Goal: Information Seeking & Learning: Learn about a topic

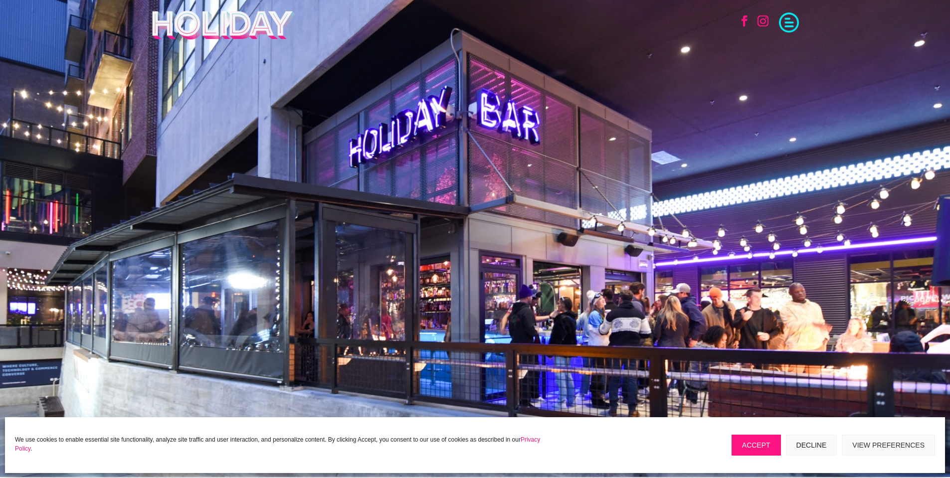
click at [808, 442] on button "Decline" at bounding box center [811, 445] width 51 height 21
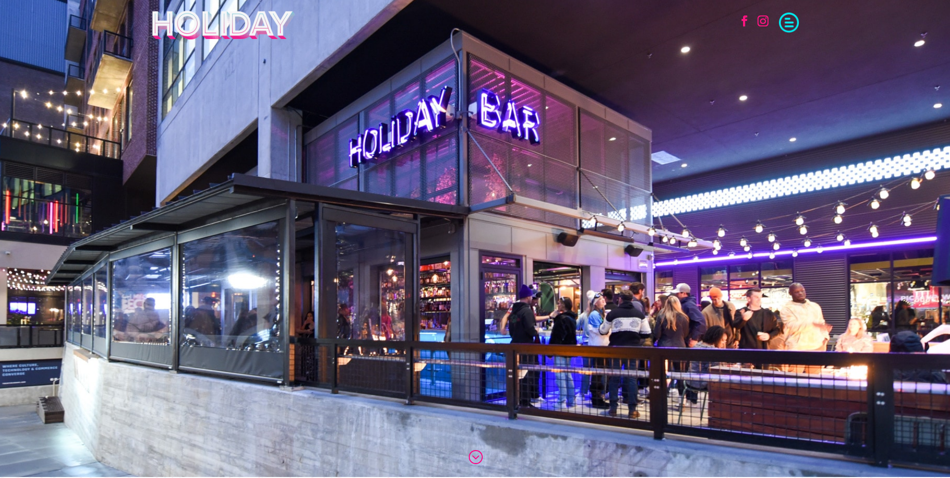
drag, startPoint x: 565, startPoint y: 224, endPoint x: 564, endPoint y: 136, distance: 88.3
click at [564, 136] on div ";" at bounding box center [475, 238] width 950 height 478
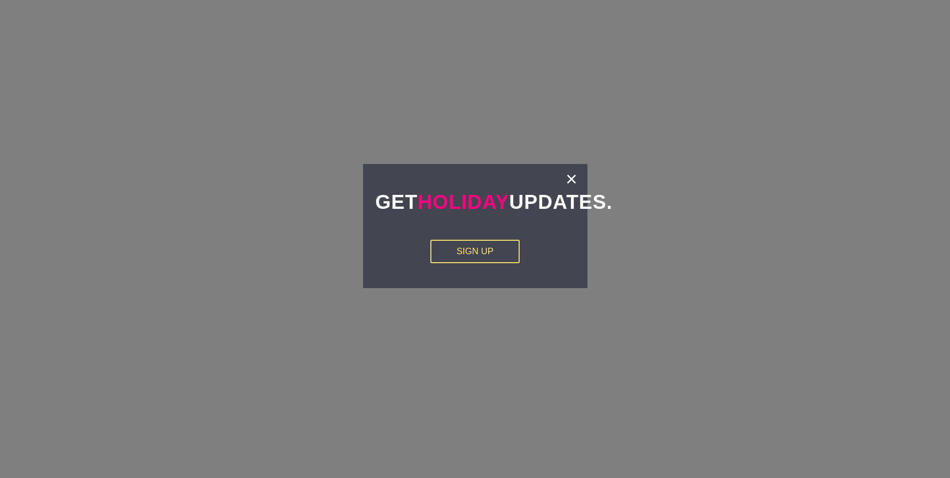
scroll to position [1895, 0]
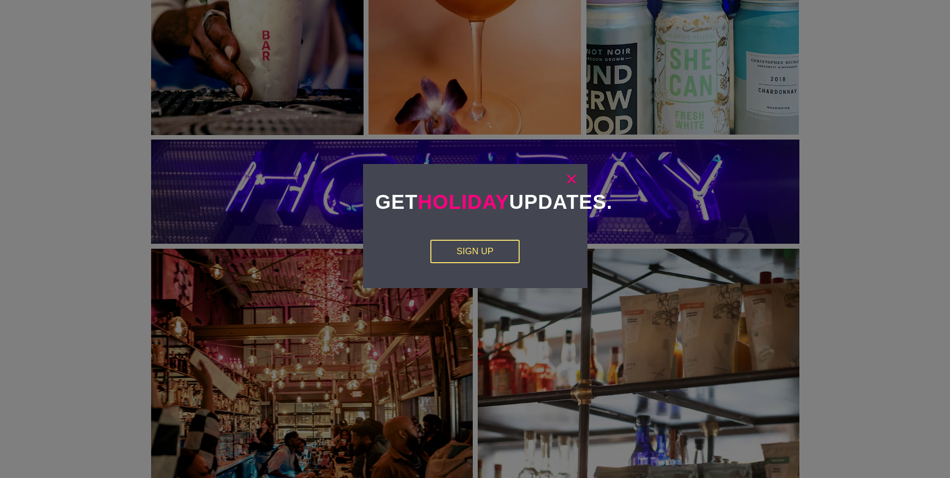
click at [571, 181] on link "×" at bounding box center [571, 179] width 11 height 10
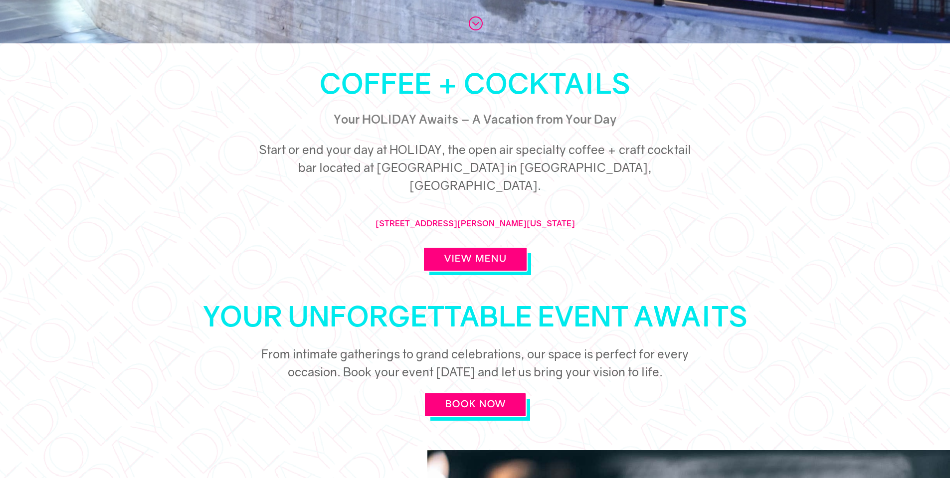
scroll to position [399, 0]
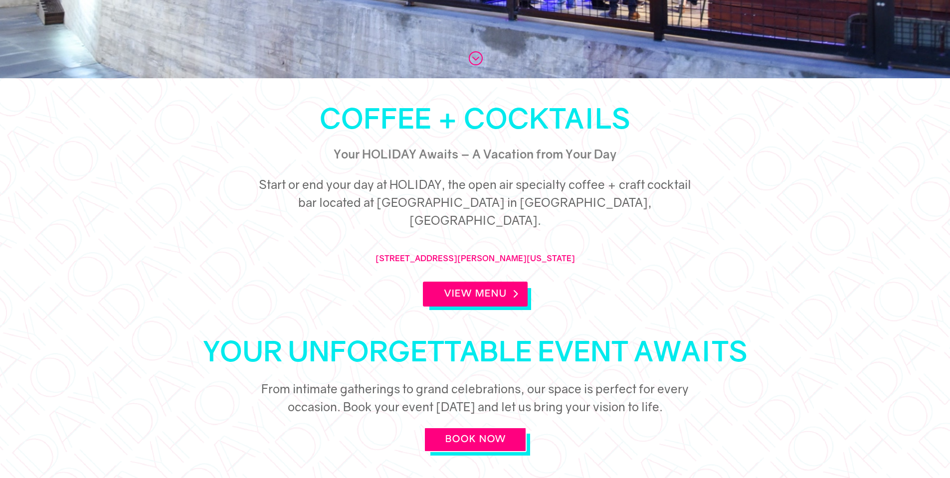
click at [498, 282] on link "View Menu" at bounding box center [475, 294] width 105 height 25
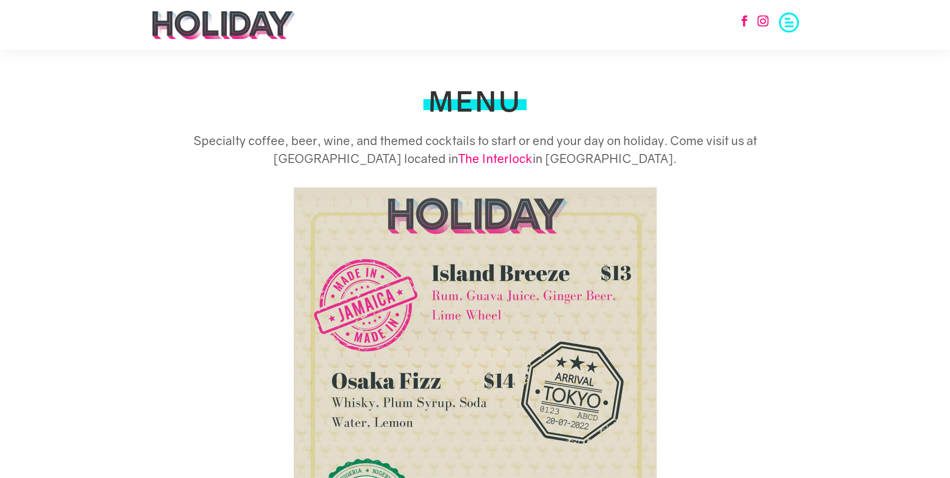
click at [458, 160] on link "The Interlock" at bounding box center [495, 158] width 74 height 14
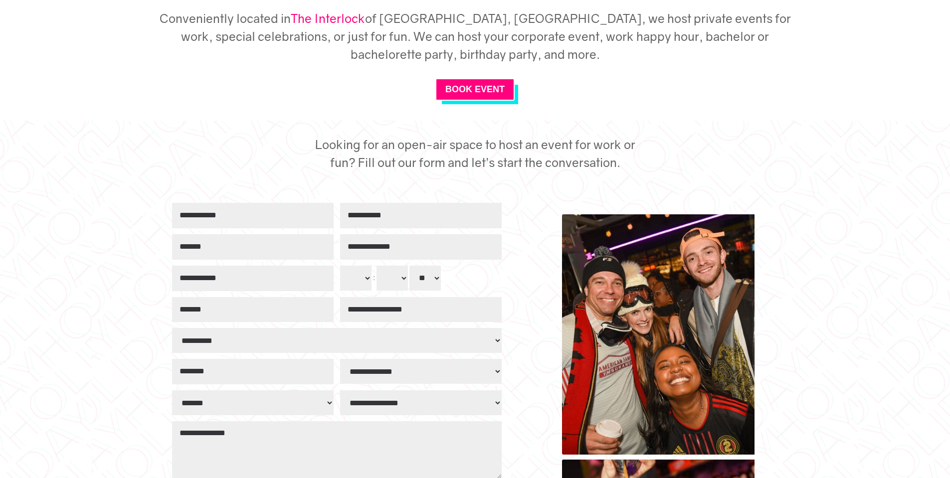
scroll to position [449, 0]
